Goal: Task Accomplishment & Management: Complete application form

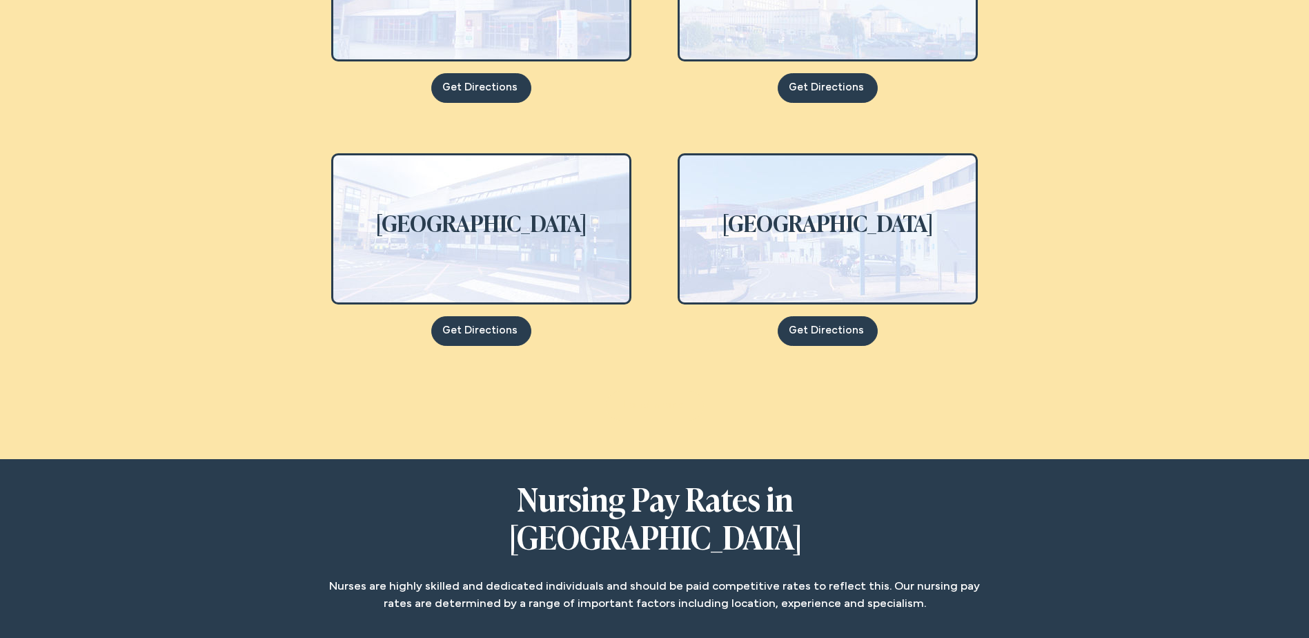
scroll to position [1311, 0]
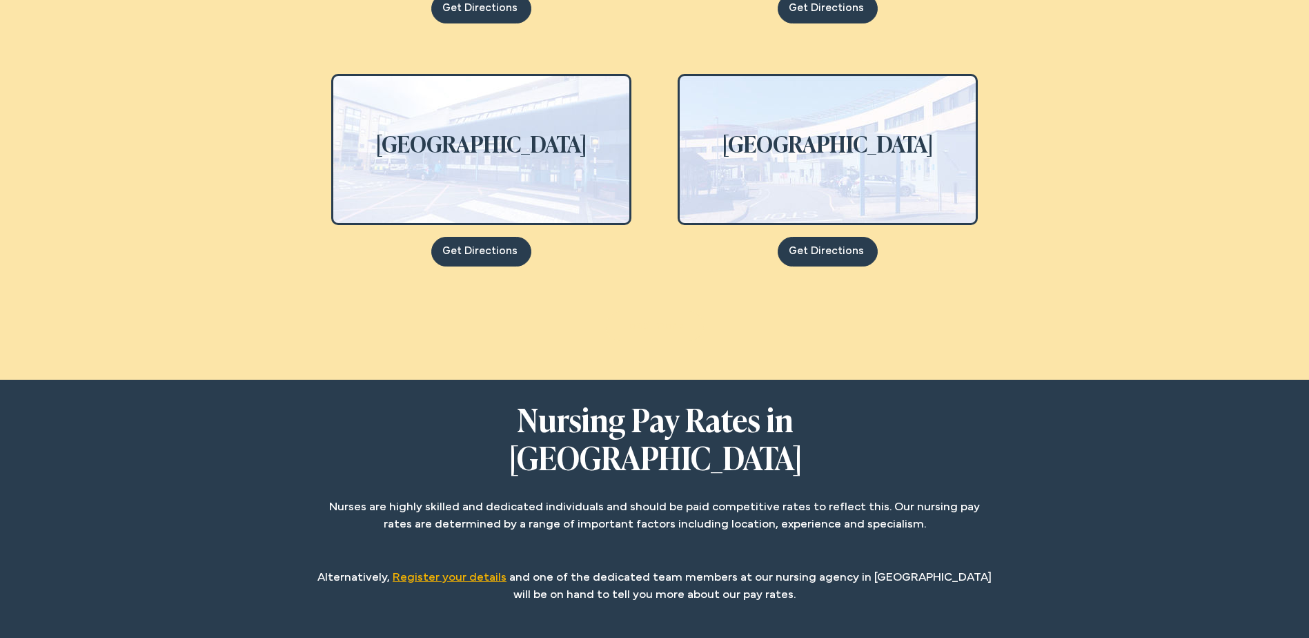
click at [458, 572] on span "Register your details" at bounding box center [450, 577] width 114 height 10
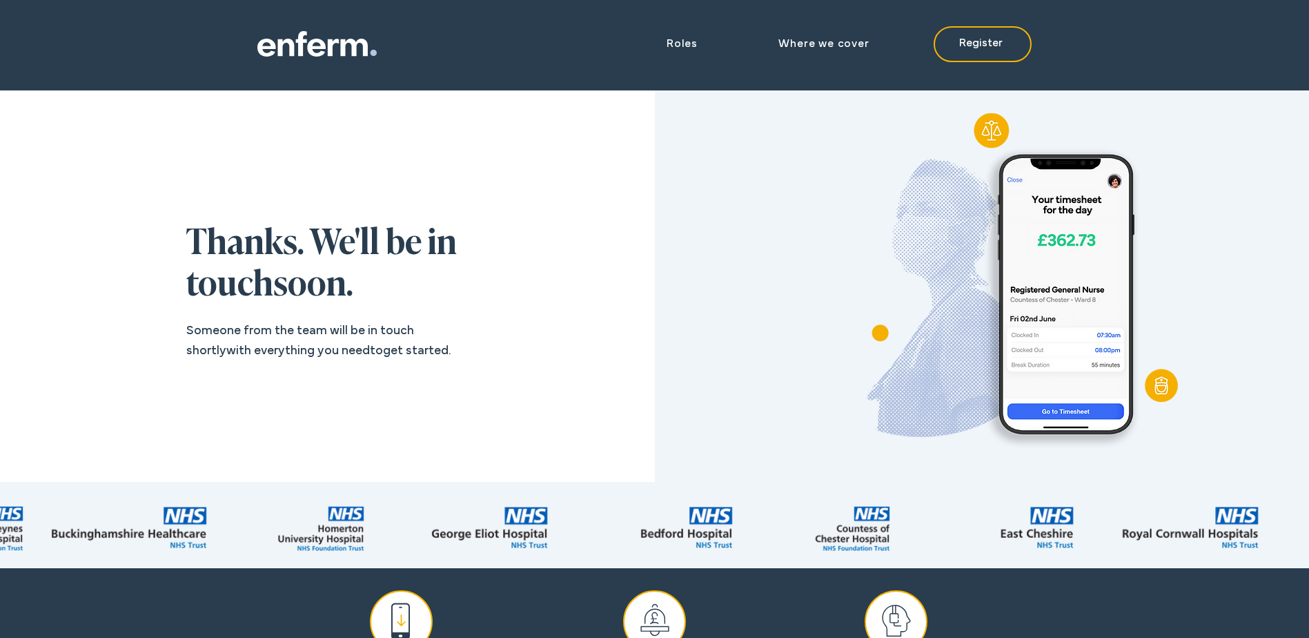
scroll to position [0, 2216]
